Goal: Navigation & Orientation: Find specific page/section

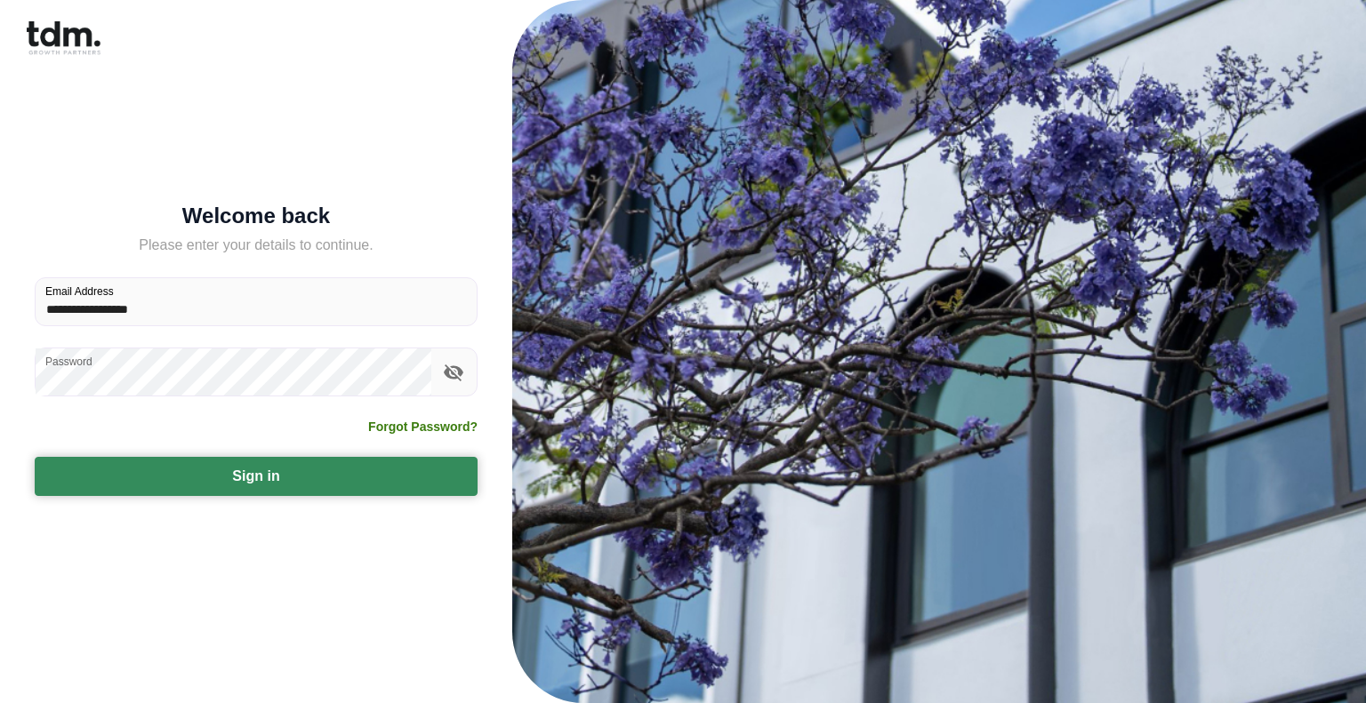
click at [292, 477] on button "Sign in" at bounding box center [256, 476] width 443 height 39
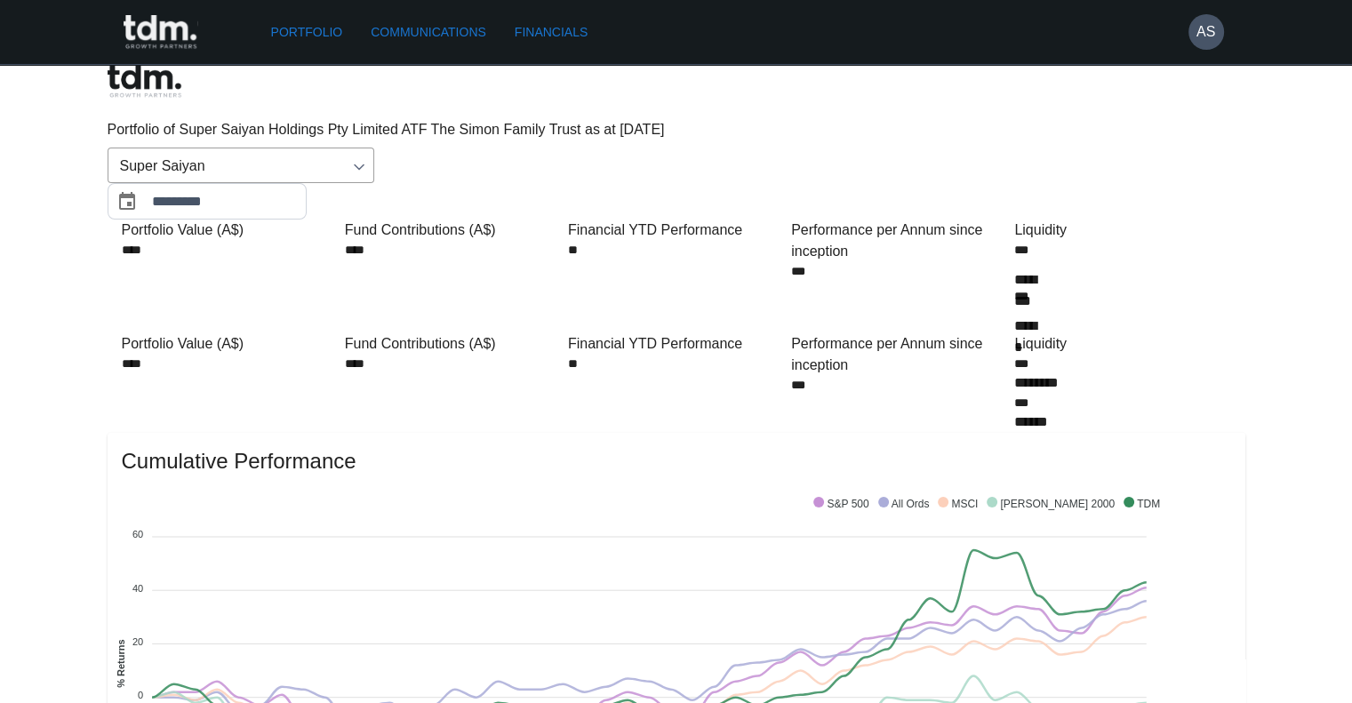
click at [452, 17] on link "Communications" at bounding box center [429, 32] width 130 height 33
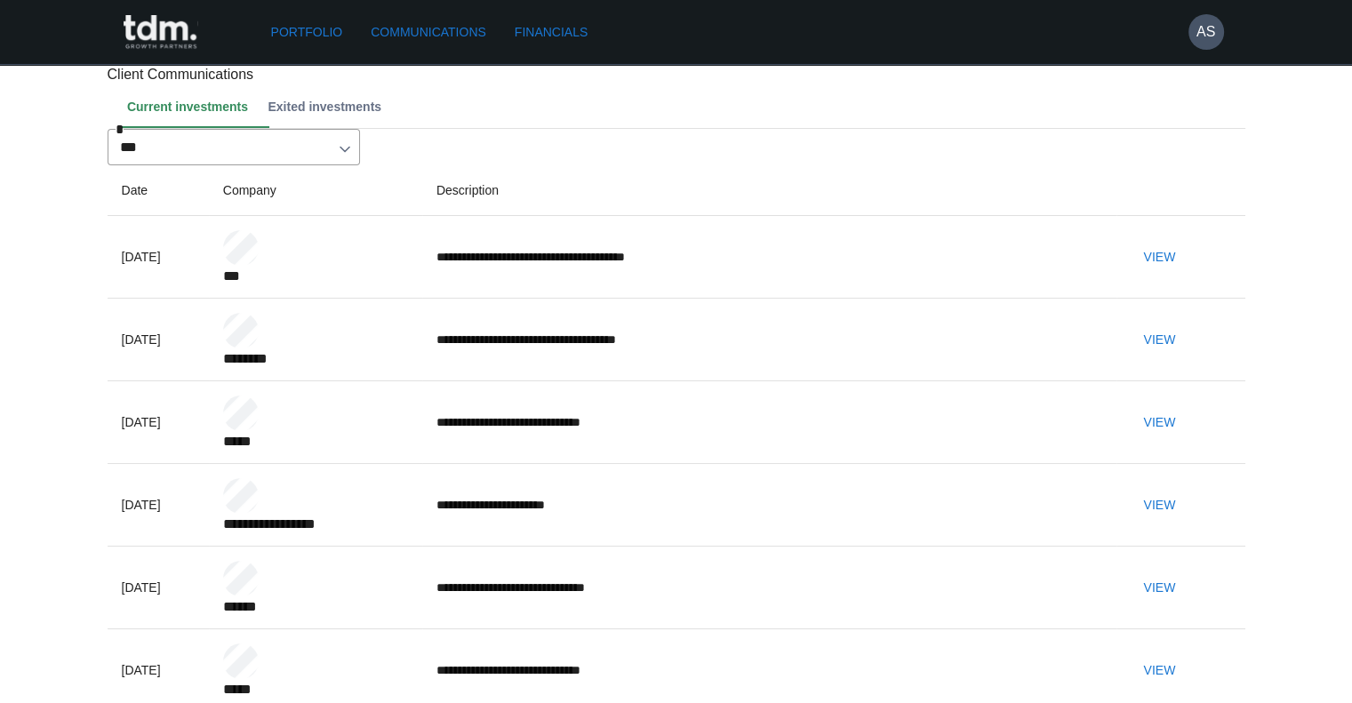
scroll to position [89, 0]
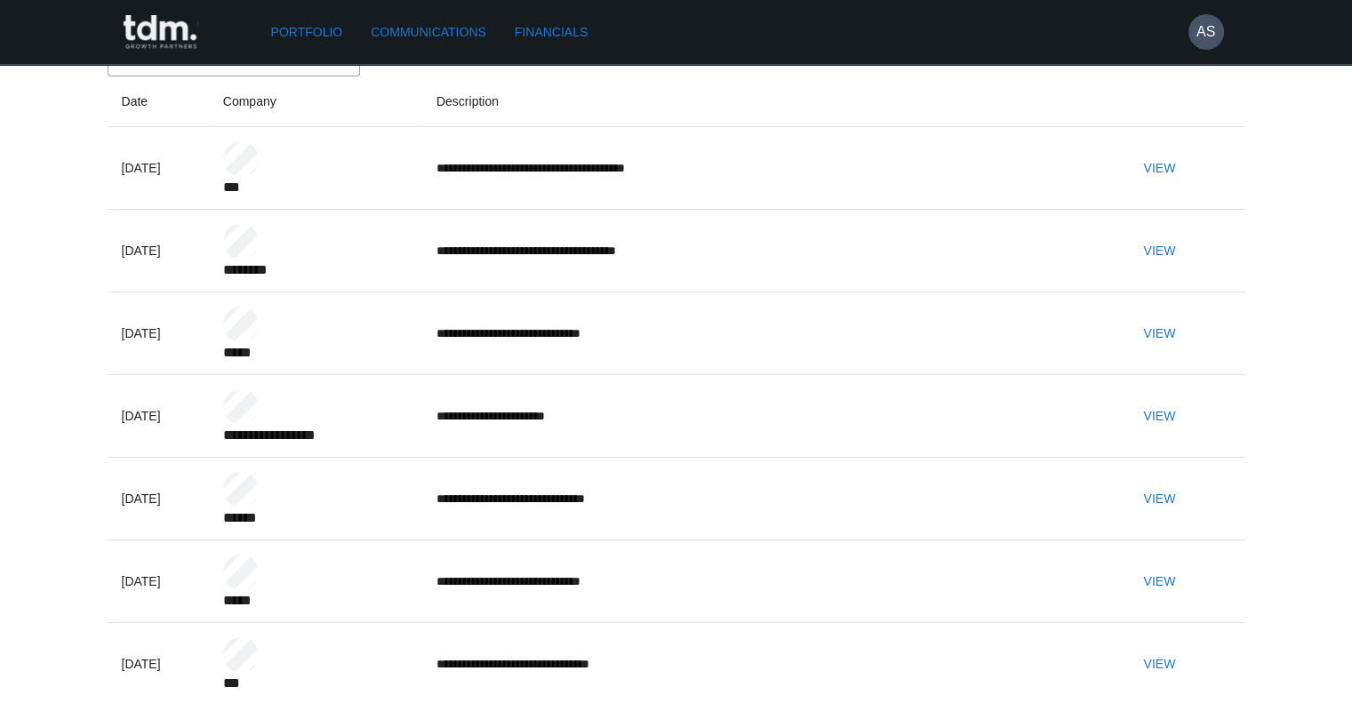
click at [1166, 185] on button "View" at bounding box center [1159, 168] width 57 height 33
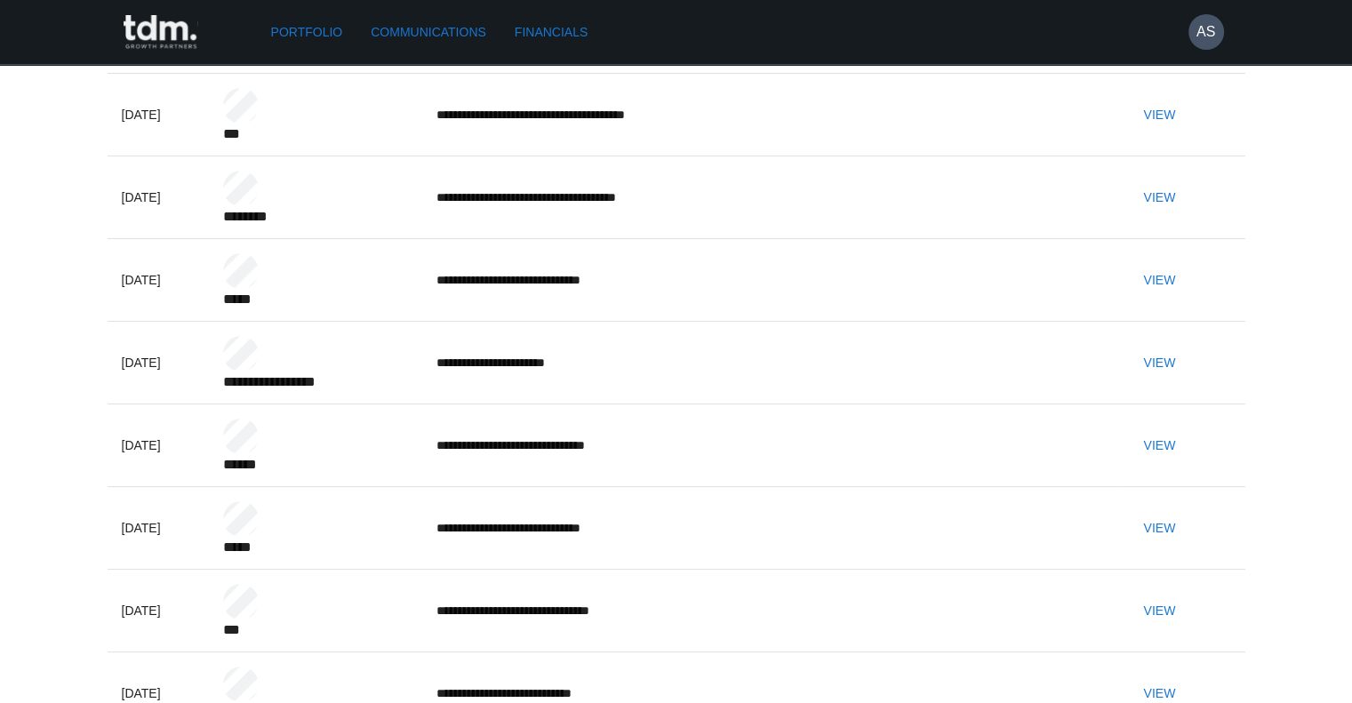
scroll to position [0, 0]
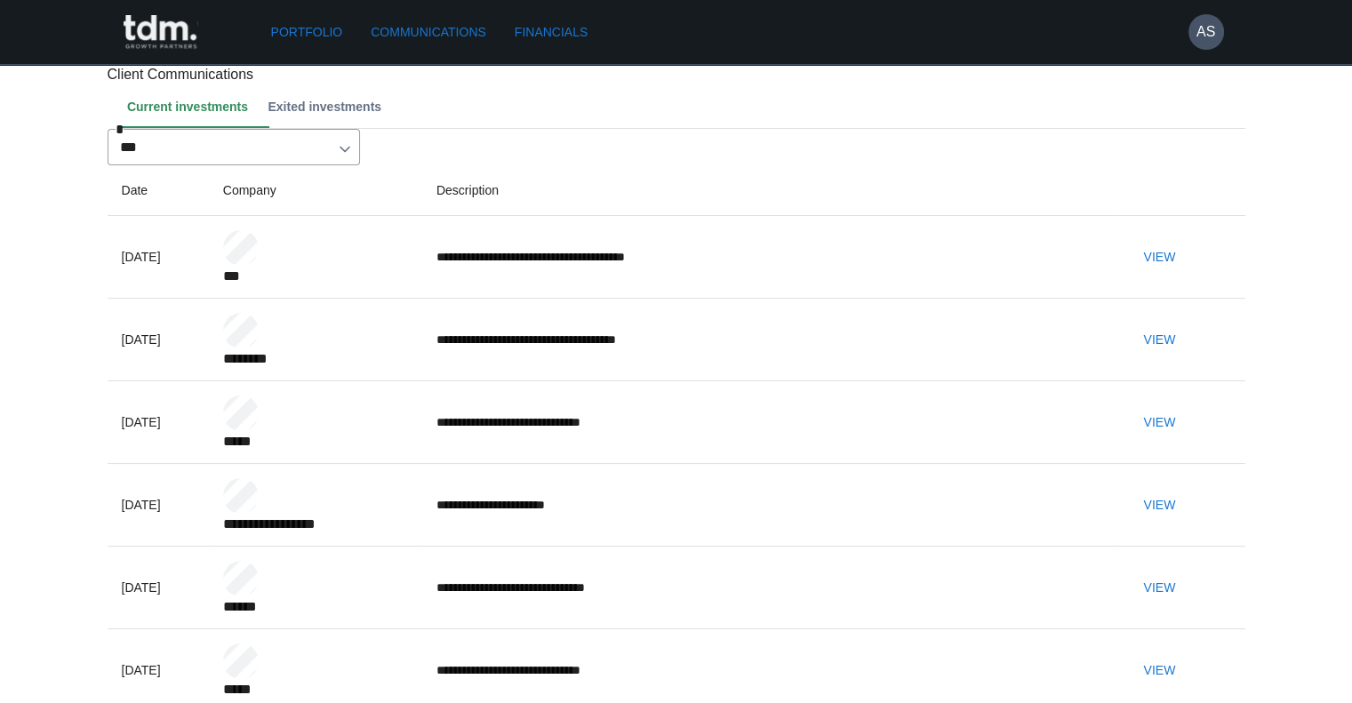
click at [594, 25] on link "Financials" at bounding box center [551, 32] width 87 height 33
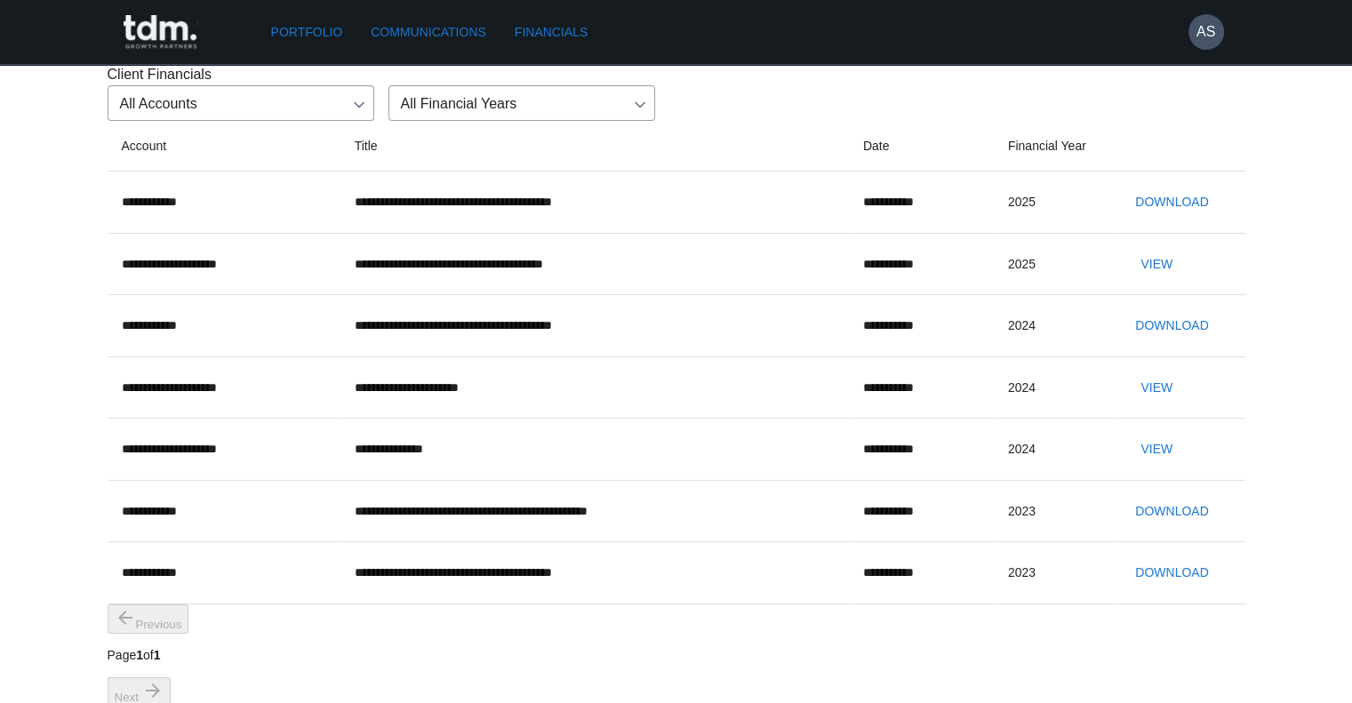
click at [324, 34] on link "Portfolio" at bounding box center [307, 32] width 86 height 33
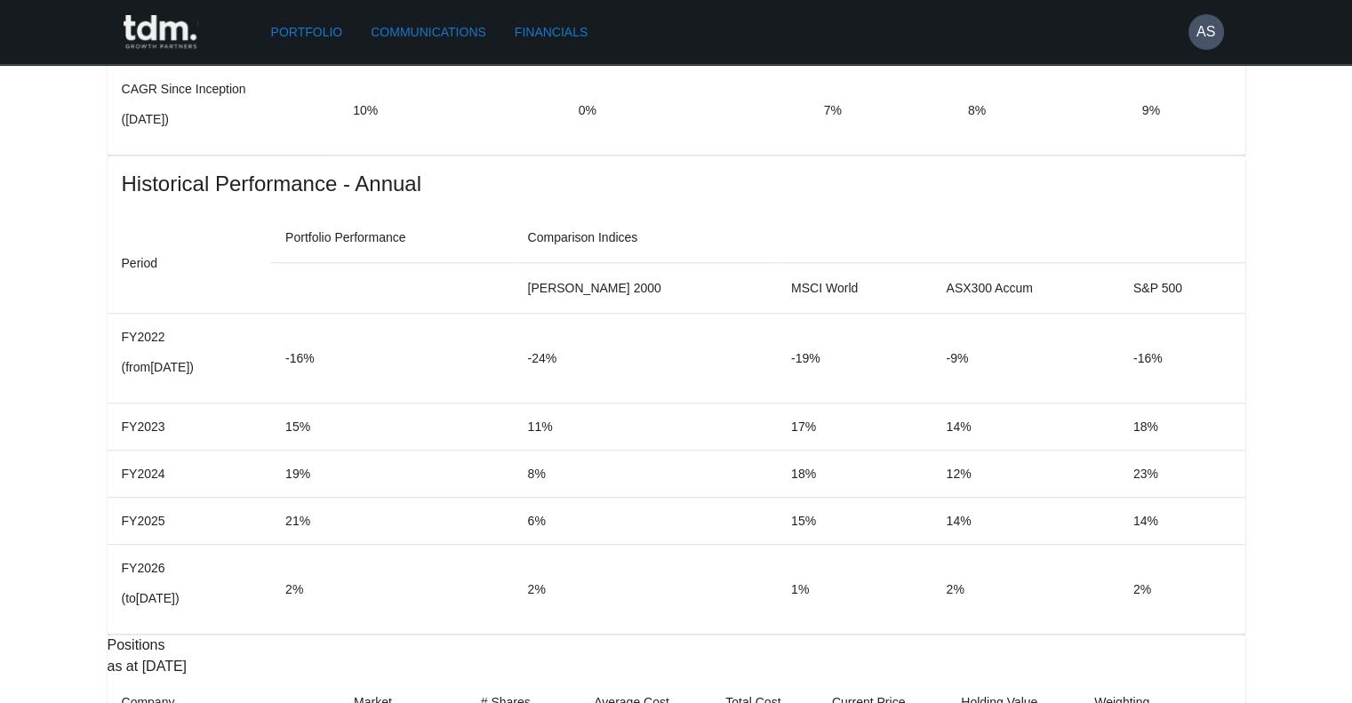
scroll to position [1334, 0]
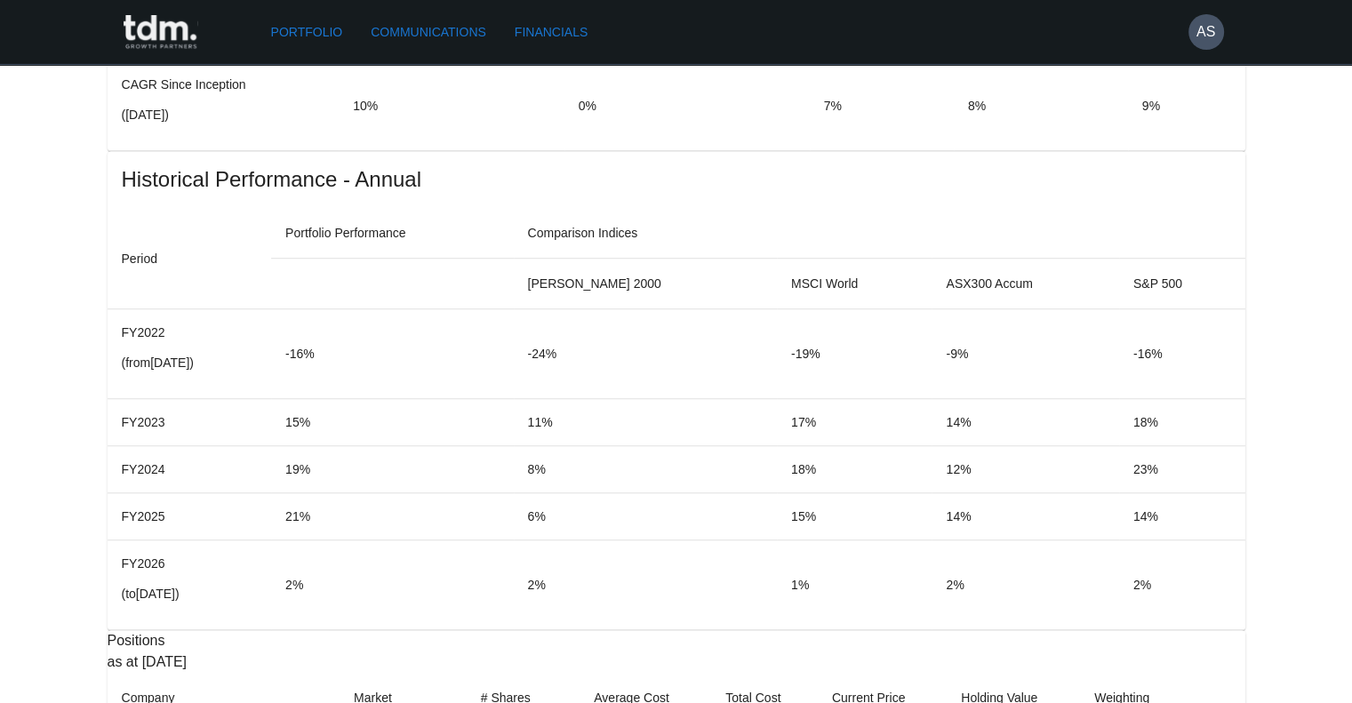
drag, startPoint x: 684, startPoint y: 607, endPoint x: 743, endPoint y: 612, distance: 59.7
